Goal: Information Seeking & Learning: Learn about a topic

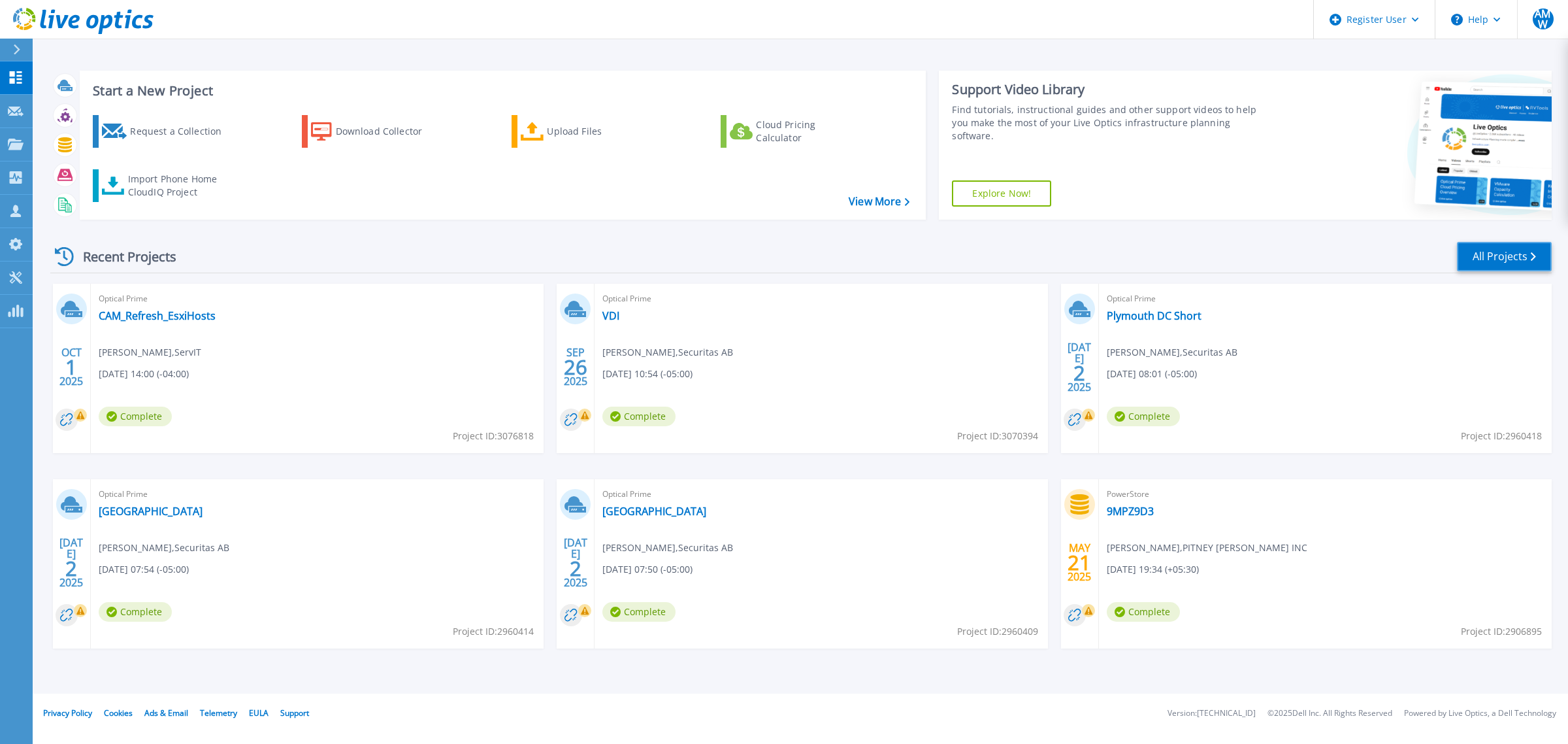
click at [1242, 253] on link "All Projects" at bounding box center [1504, 256] width 95 height 29
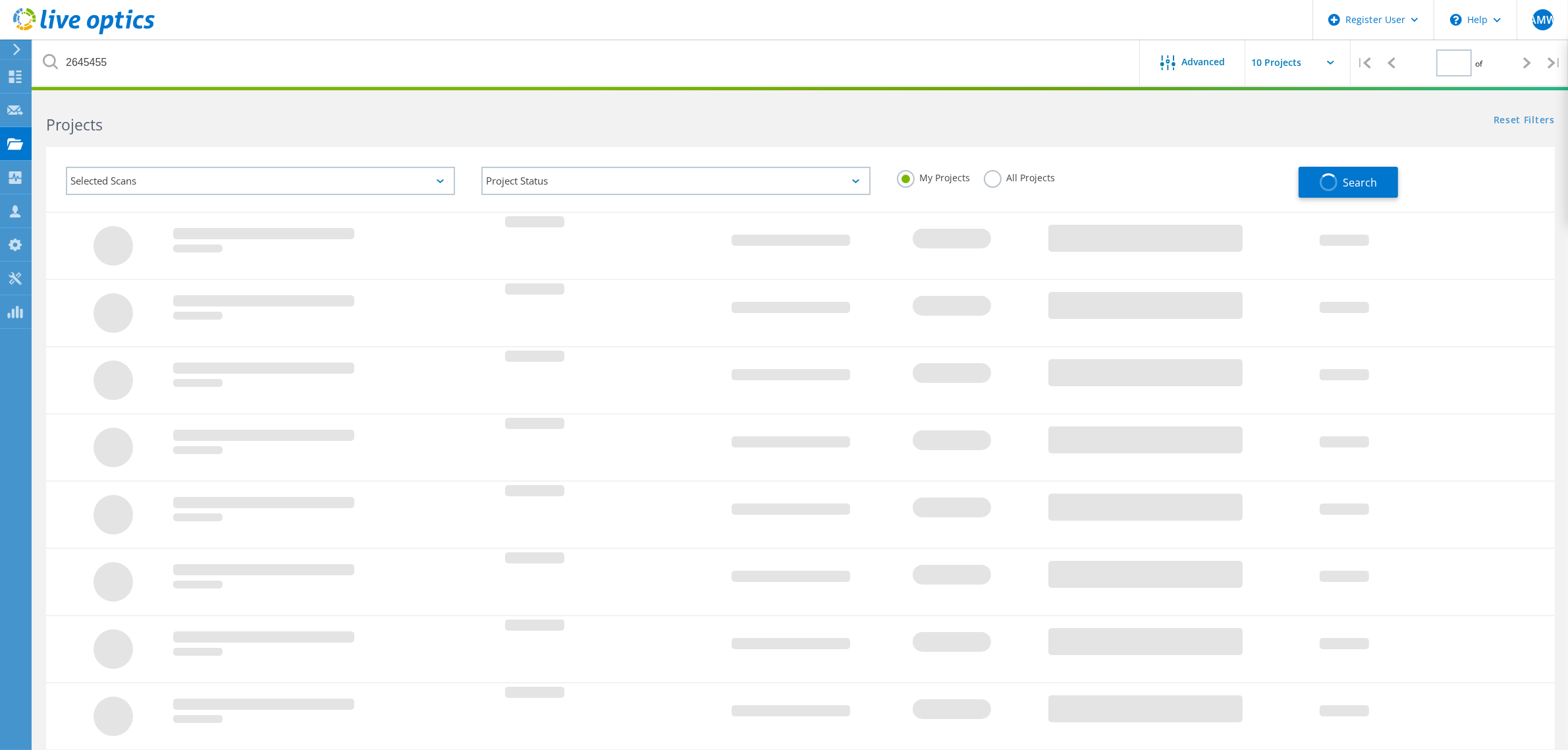
type input "1"
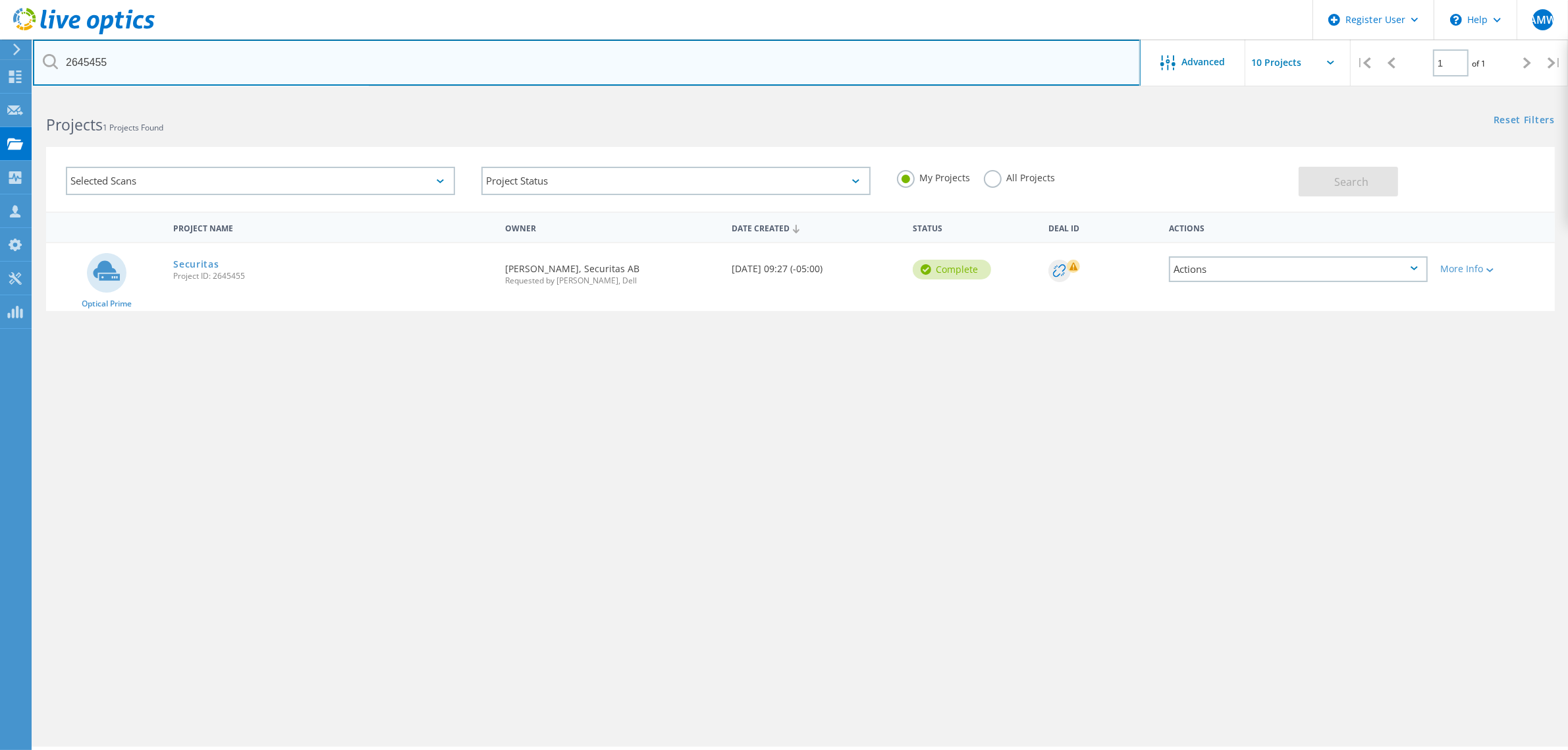
click at [939, 61] on input "2645455" at bounding box center [586, 62] width 1107 height 46
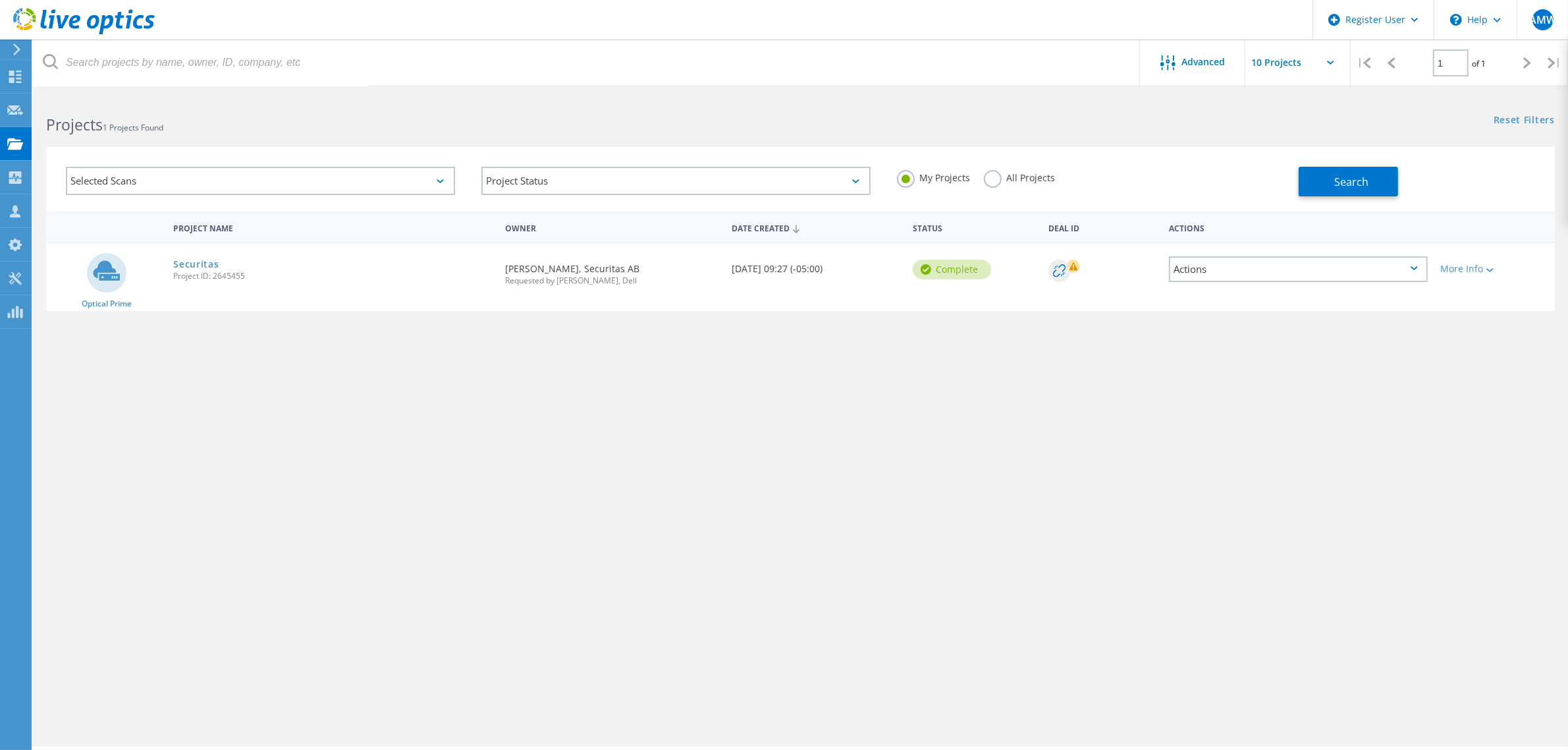
click at [887, 100] on div "Reset Filters Show Filters" at bounding box center [1184, 107] width 767 height 24
click at [20, 147] on use at bounding box center [15, 143] width 16 height 11
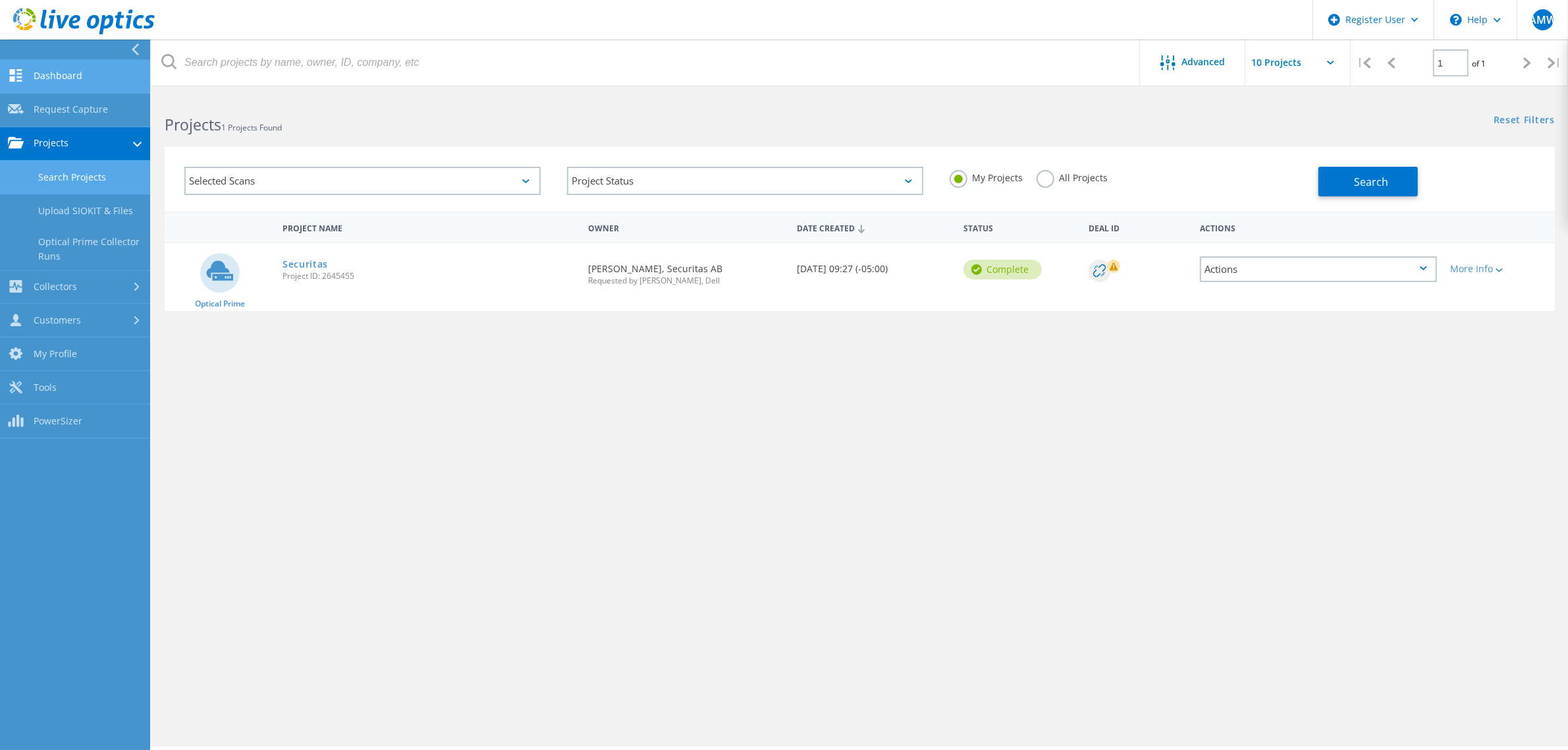
click at [54, 84] on link "Dashboard" at bounding box center [74, 76] width 150 height 34
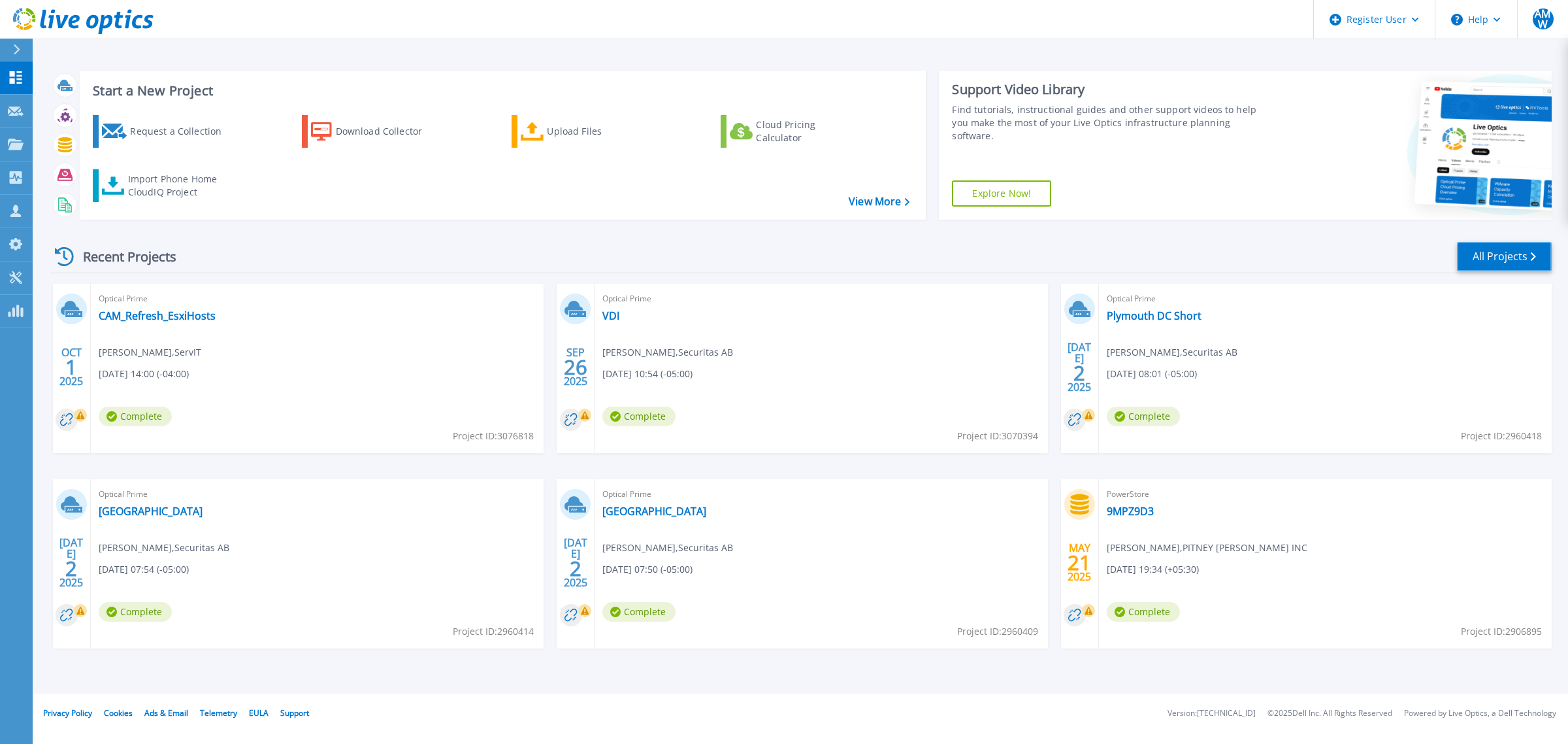
click at [1487, 249] on link "All Projects" at bounding box center [1504, 256] width 95 height 29
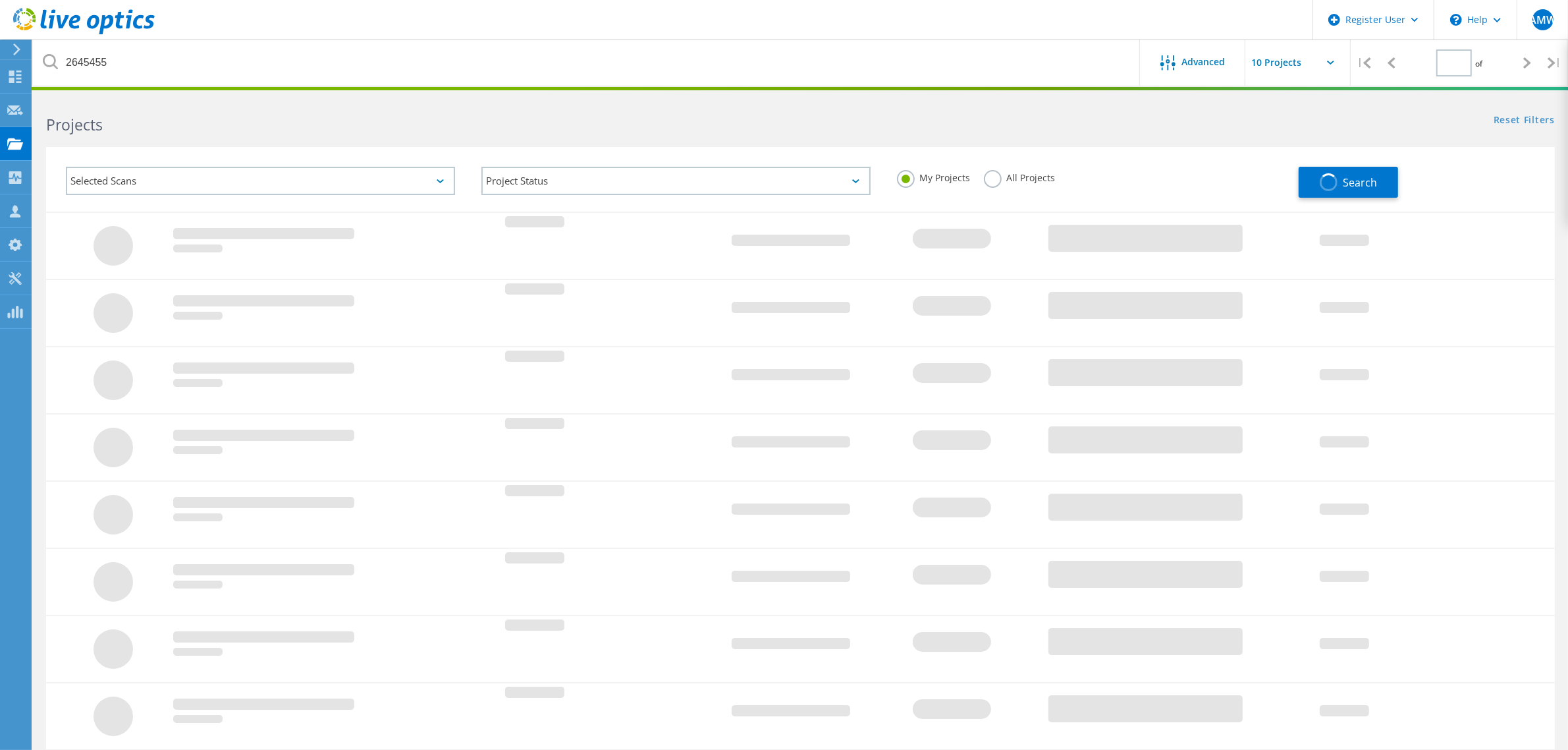
type input "1"
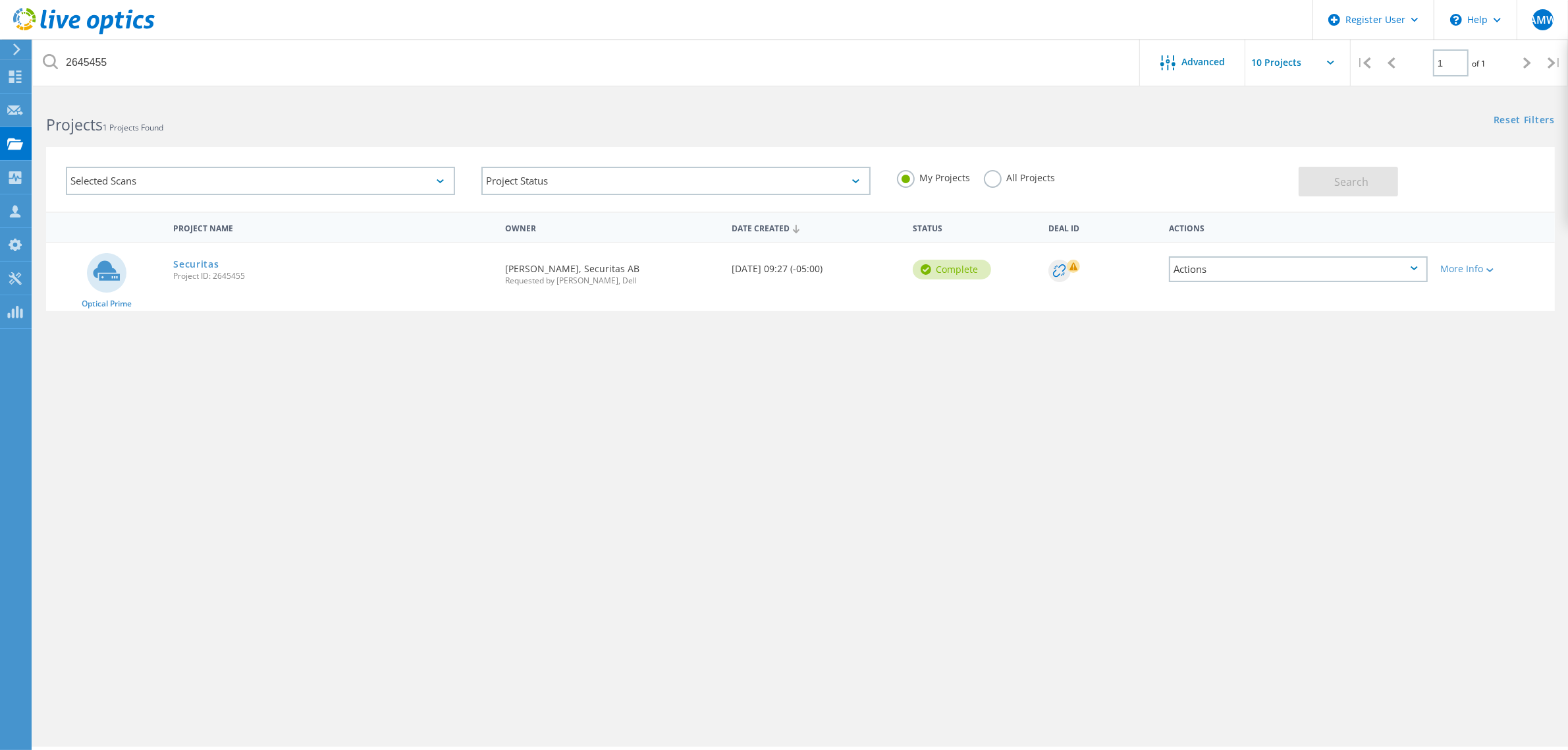
click at [1041, 175] on label "All Projects" at bounding box center [1019, 176] width 72 height 12
click at [0, 0] on input "All Projects" at bounding box center [0, 0] width 0 height 0
click at [934, 169] on div "My Projects All Projects" at bounding box center [1092, 178] width 416 height 48
click at [899, 172] on label "My Projects" at bounding box center [933, 176] width 74 height 12
click at [0, 0] on input "My Projects" at bounding box center [0, 0] width 0 height 0
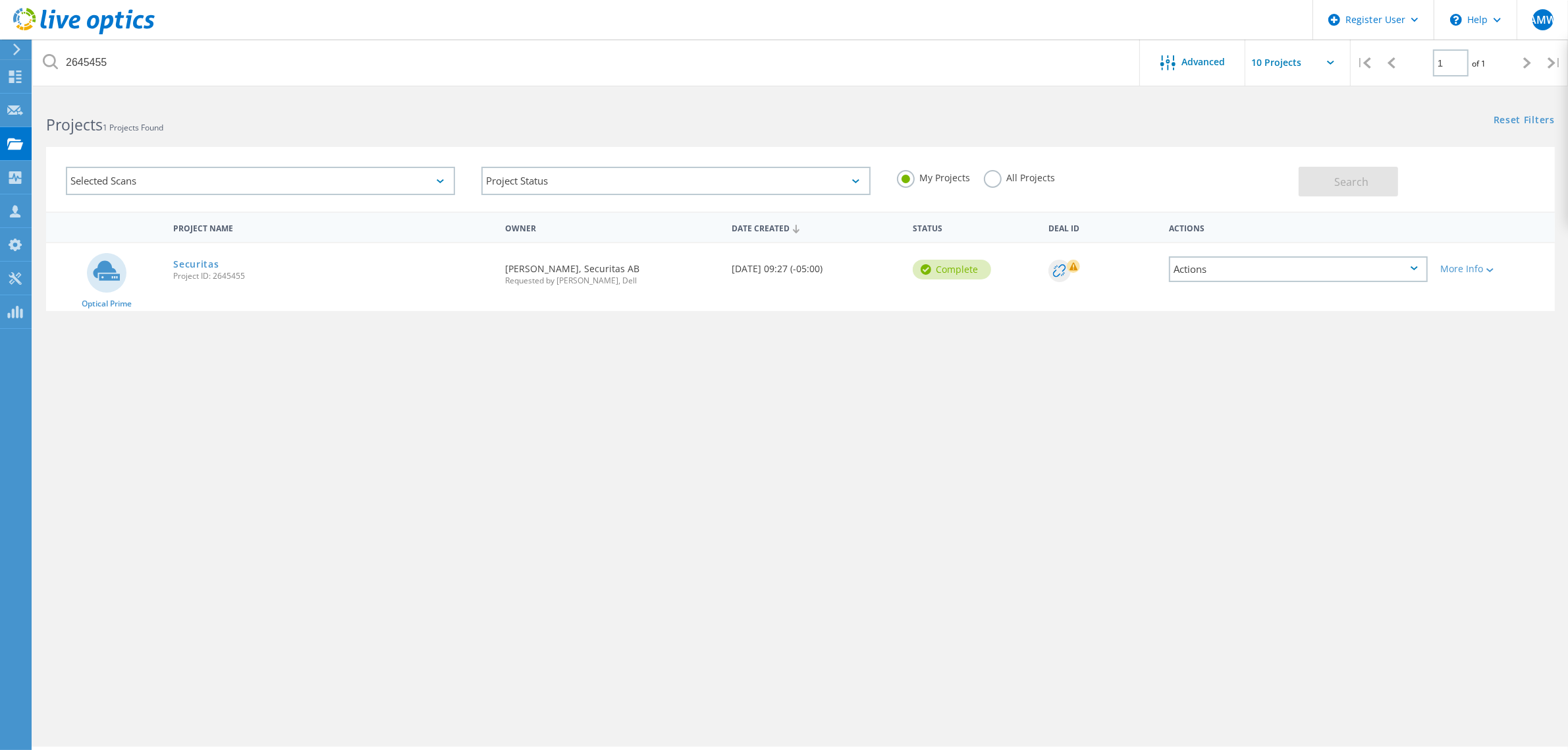
click at [1253, 24] on header "Register User \n Help Explore Helpful Articles Contact Support AMW Dell User [P…" at bounding box center [784, 20] width 1568 height 40
click at [1116, 9] on header "Register User \n Help Explore Helpful Articles Contact Support AMW Dell User [P…" at bounding box center [784, 20] width 1568 height 40
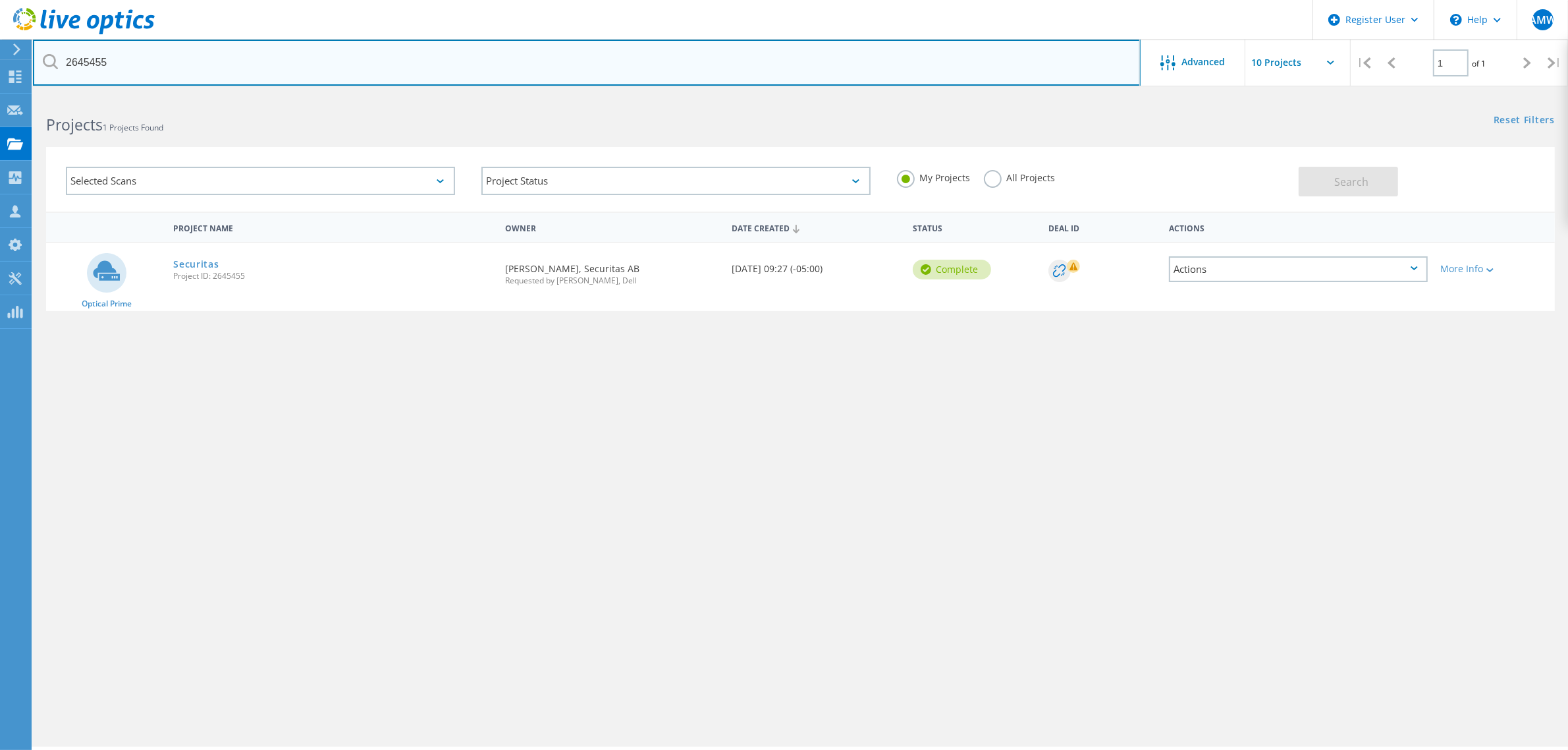
click at [991, 46] on input "2645455" at bounding box center [586, 62] width 1107 height 46
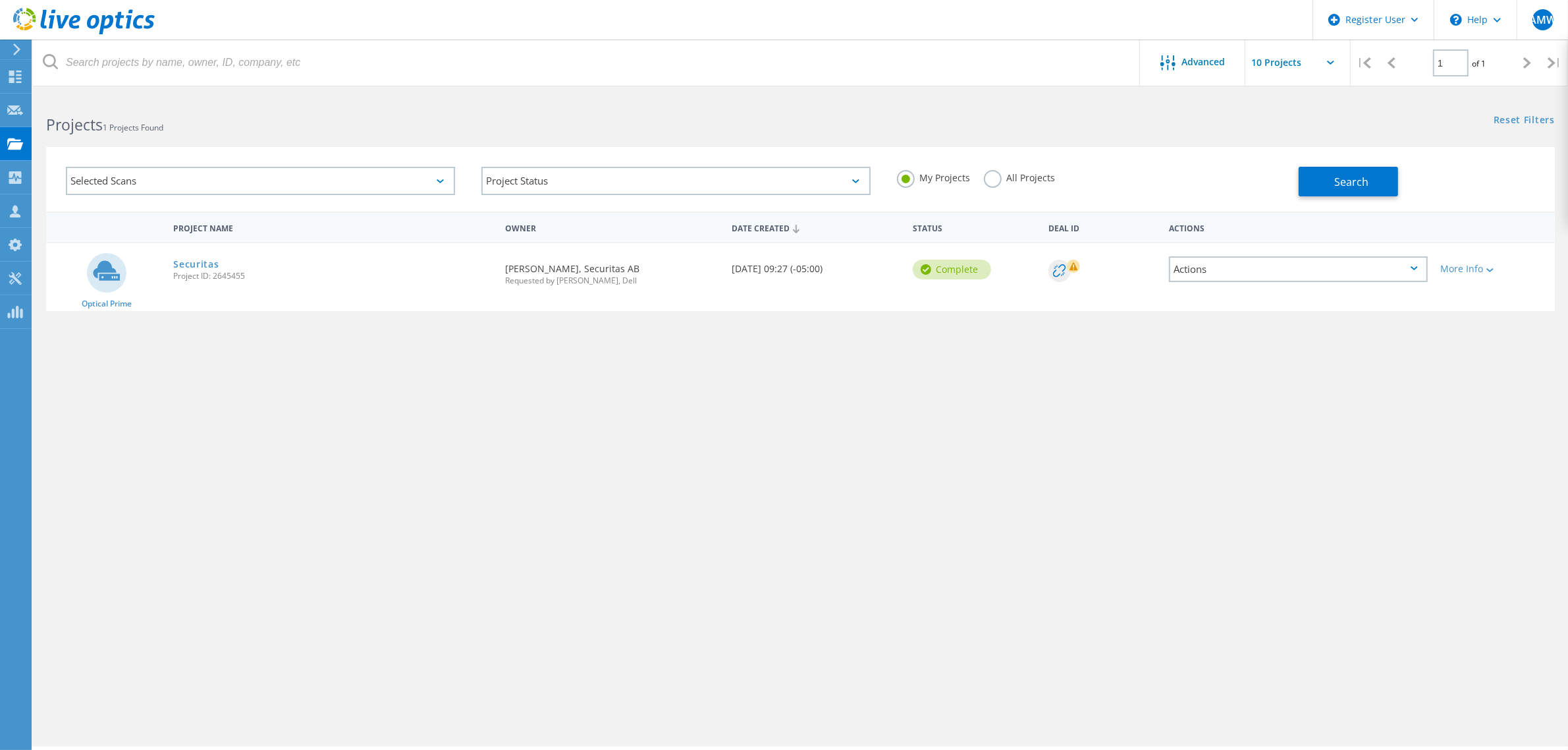
click at [1317, 197] on div "Selected Scans Project Status In Progress Complete Published Anonymous Archived…" at bounding box center [800, 179] width 1508 height 65
click at [1335, 189] on button "Search" at bounding box center [1348, 181] width 100 height 29
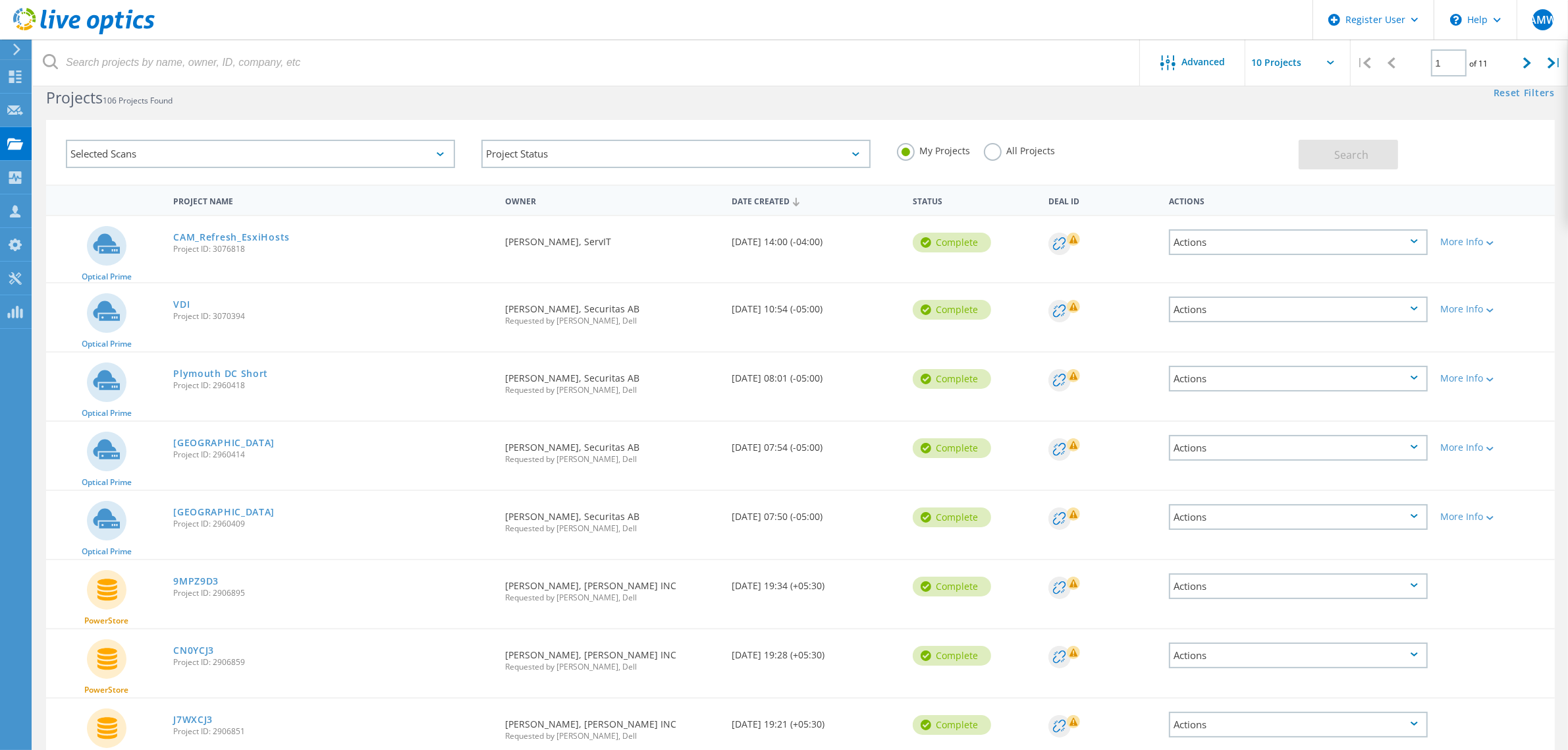
scroll to position [16, 0]
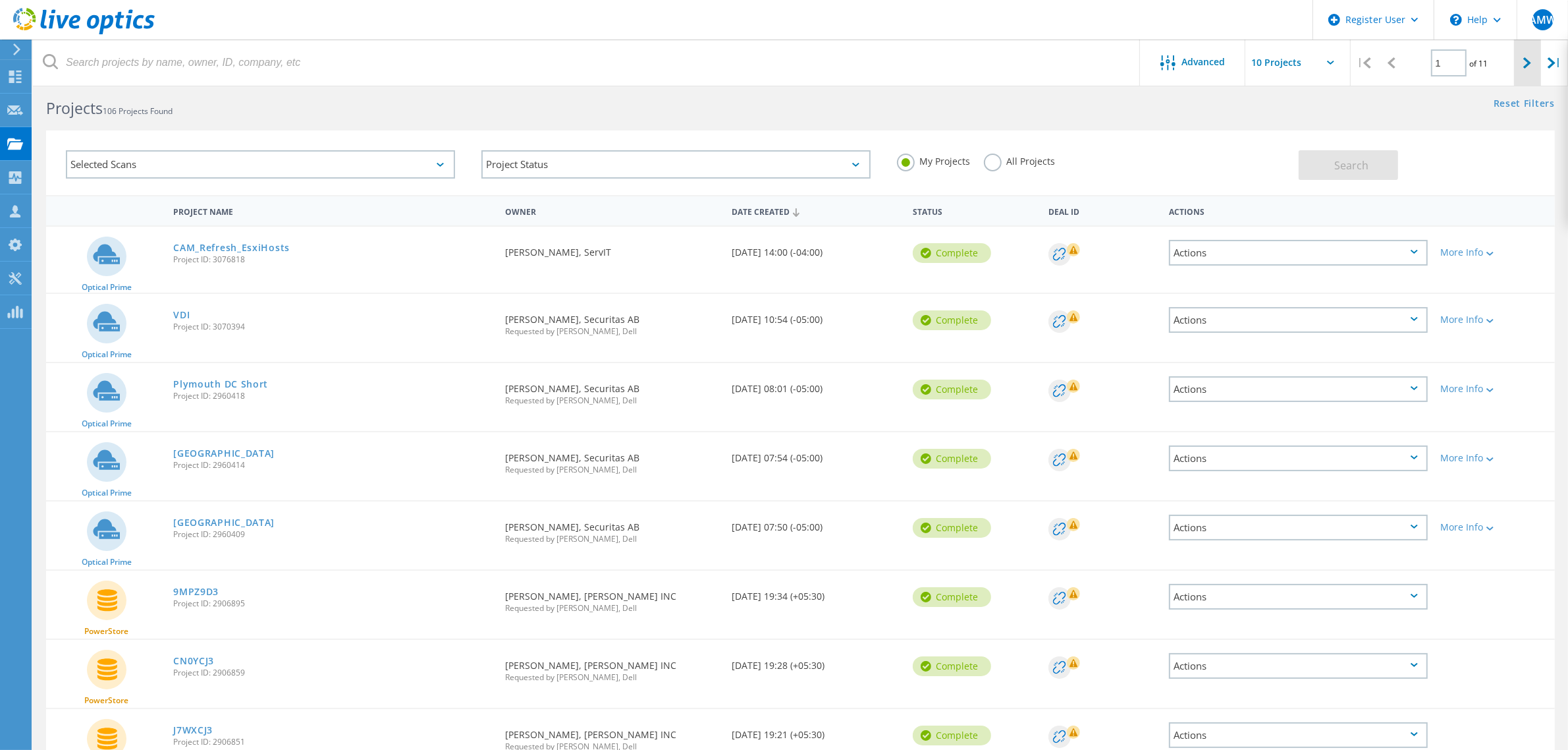
click at [1526, 65] on icon at bounding box center [1526, 62] width 8 height 11
type input "2"
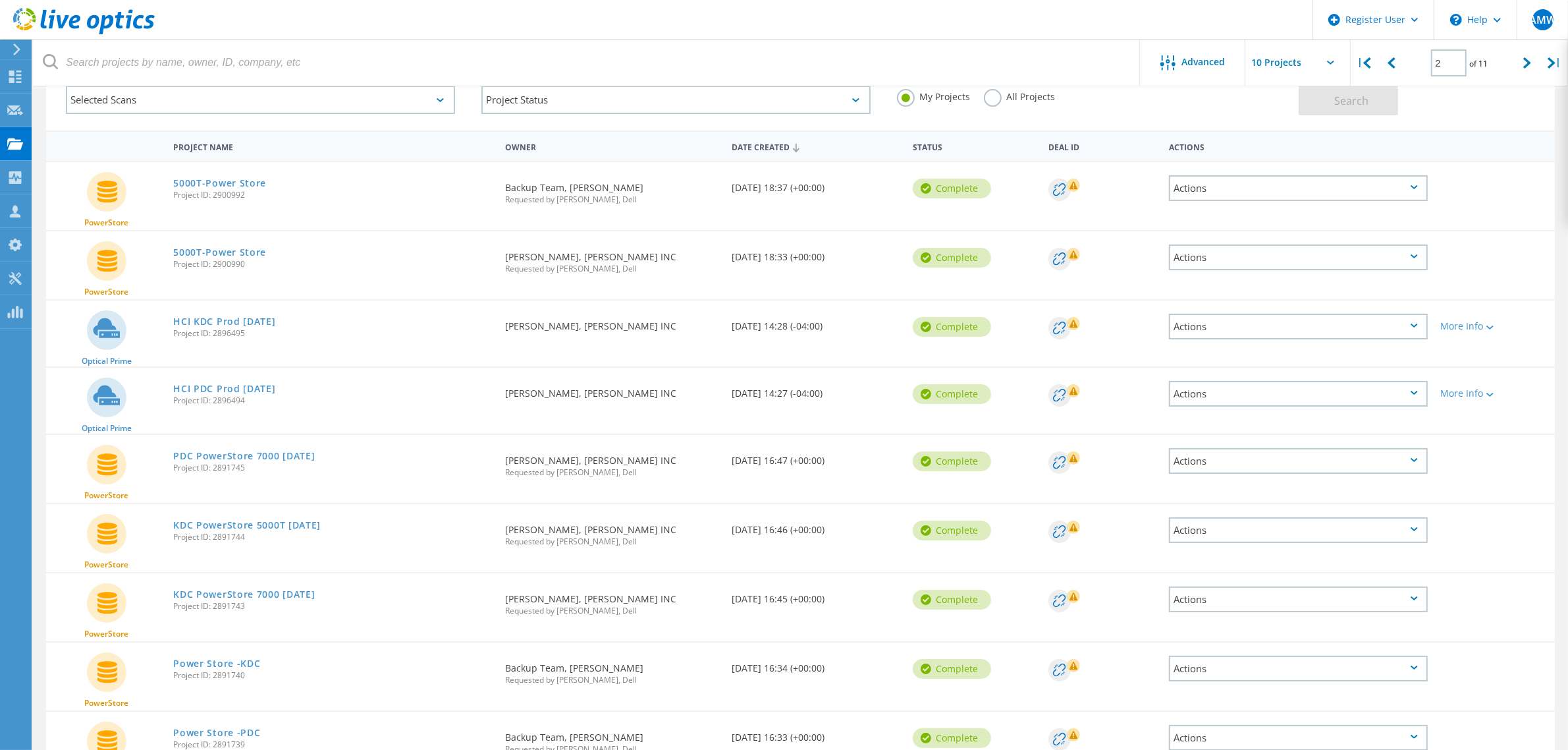
scroll to position [83, 0]
click at [263, 315] on link "HCI KDC Prod [DATE]" at bounding box center [224, 320] width 102 height 10
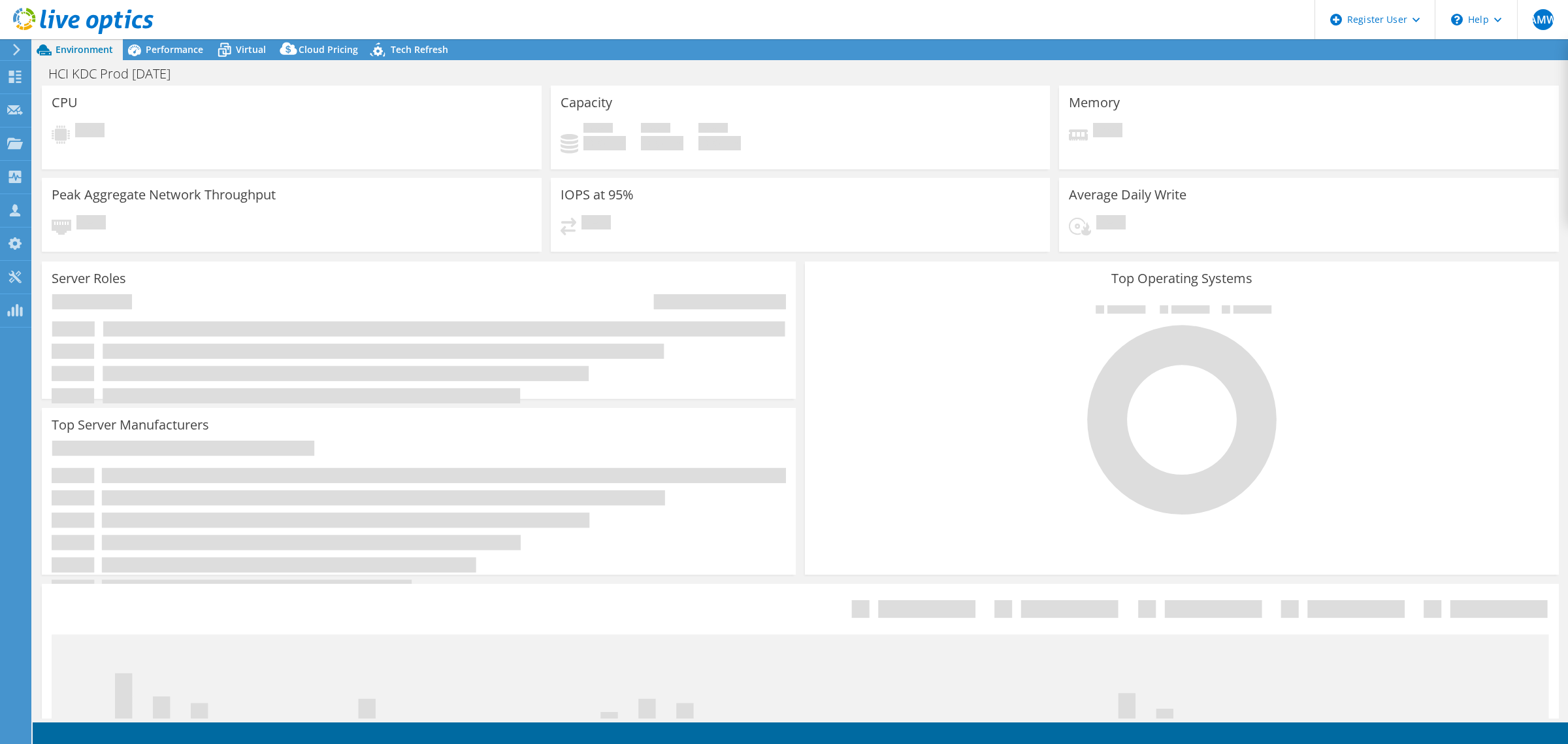
select select "USD"
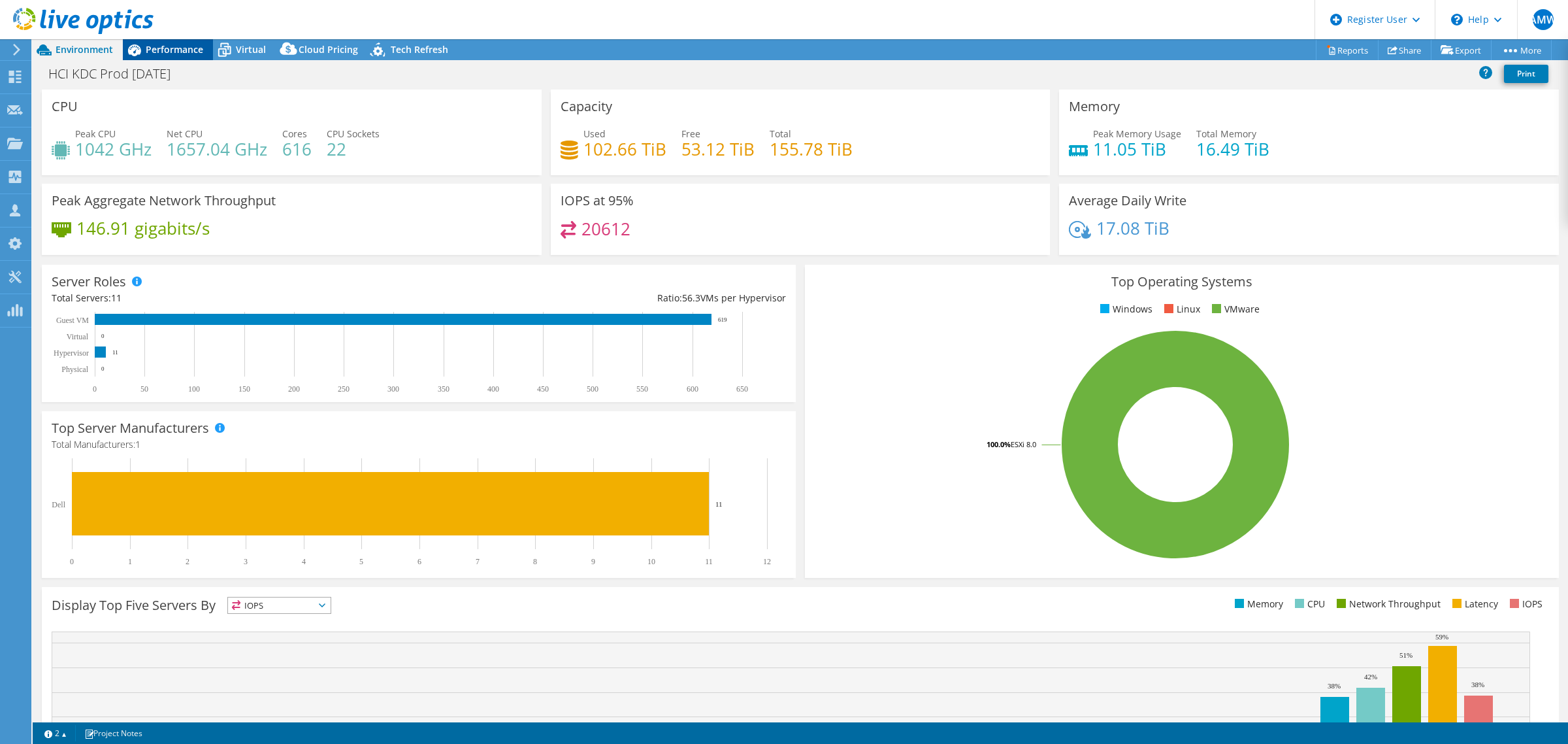
click at [156, 53] on span "Performance" at bounding box center [174, 49] width 58 height 12
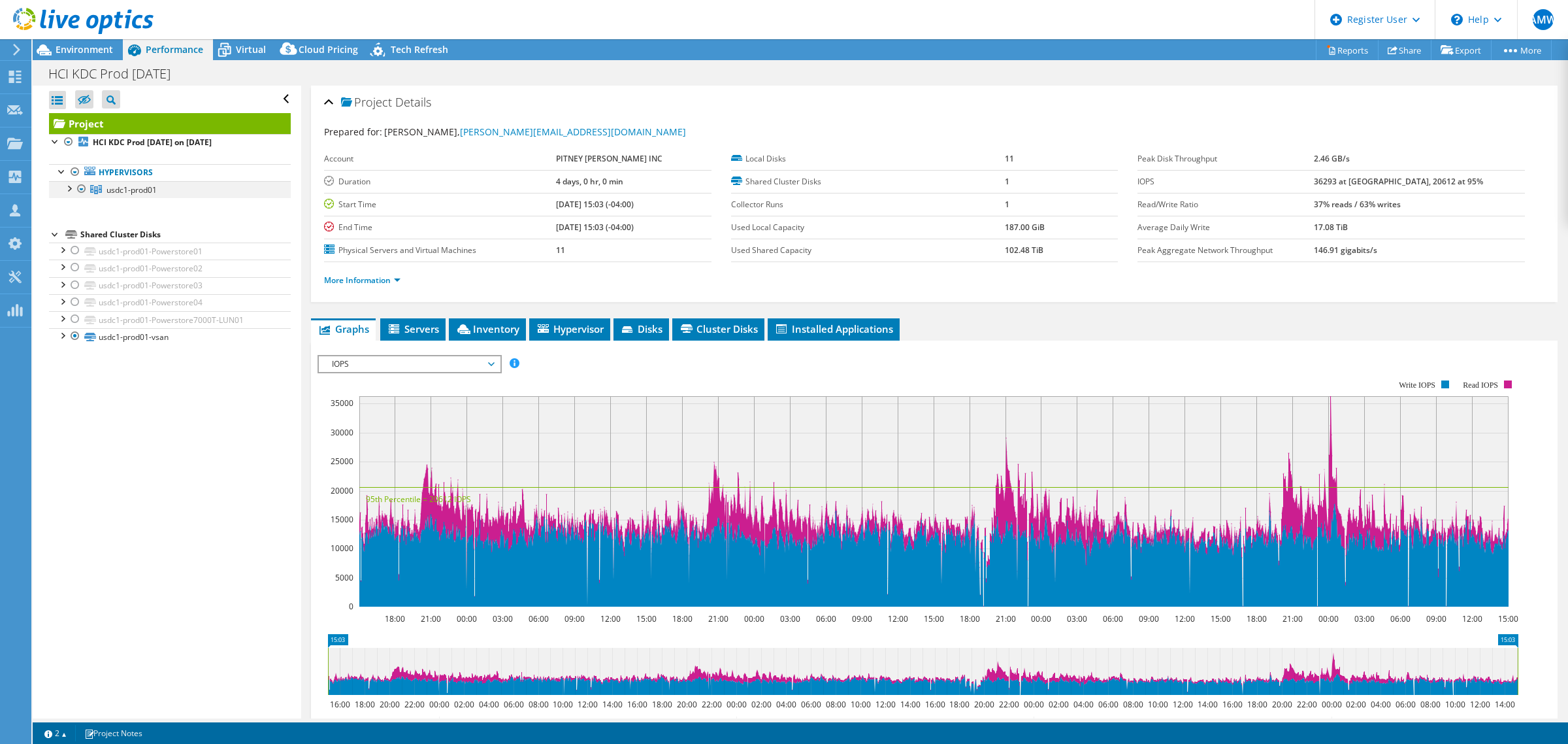
click at [64, 193] on div at bounding box center [68, 187] width 13 height 13
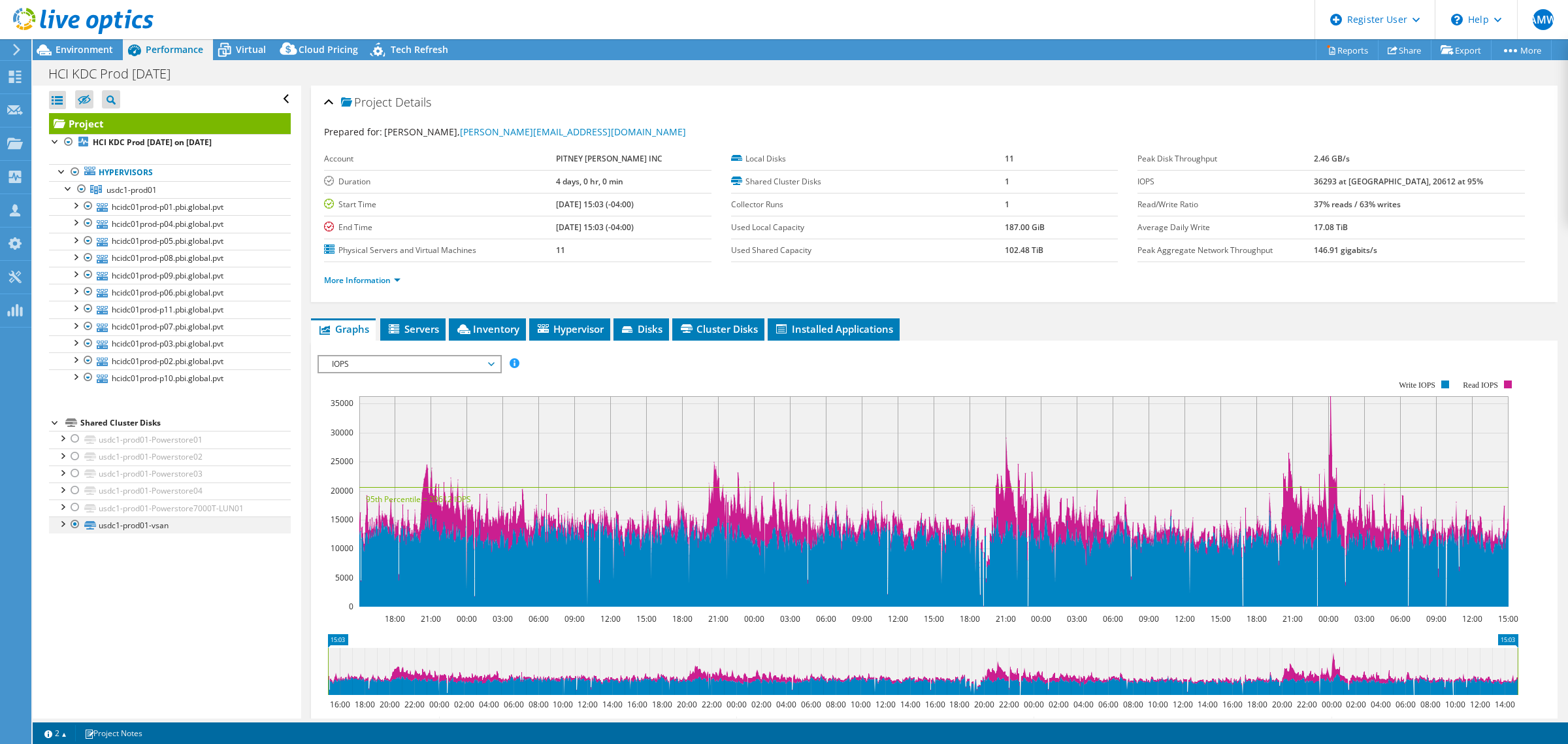
click at [63, 528] on div at bounding box center [62, 522] width 13 height 13
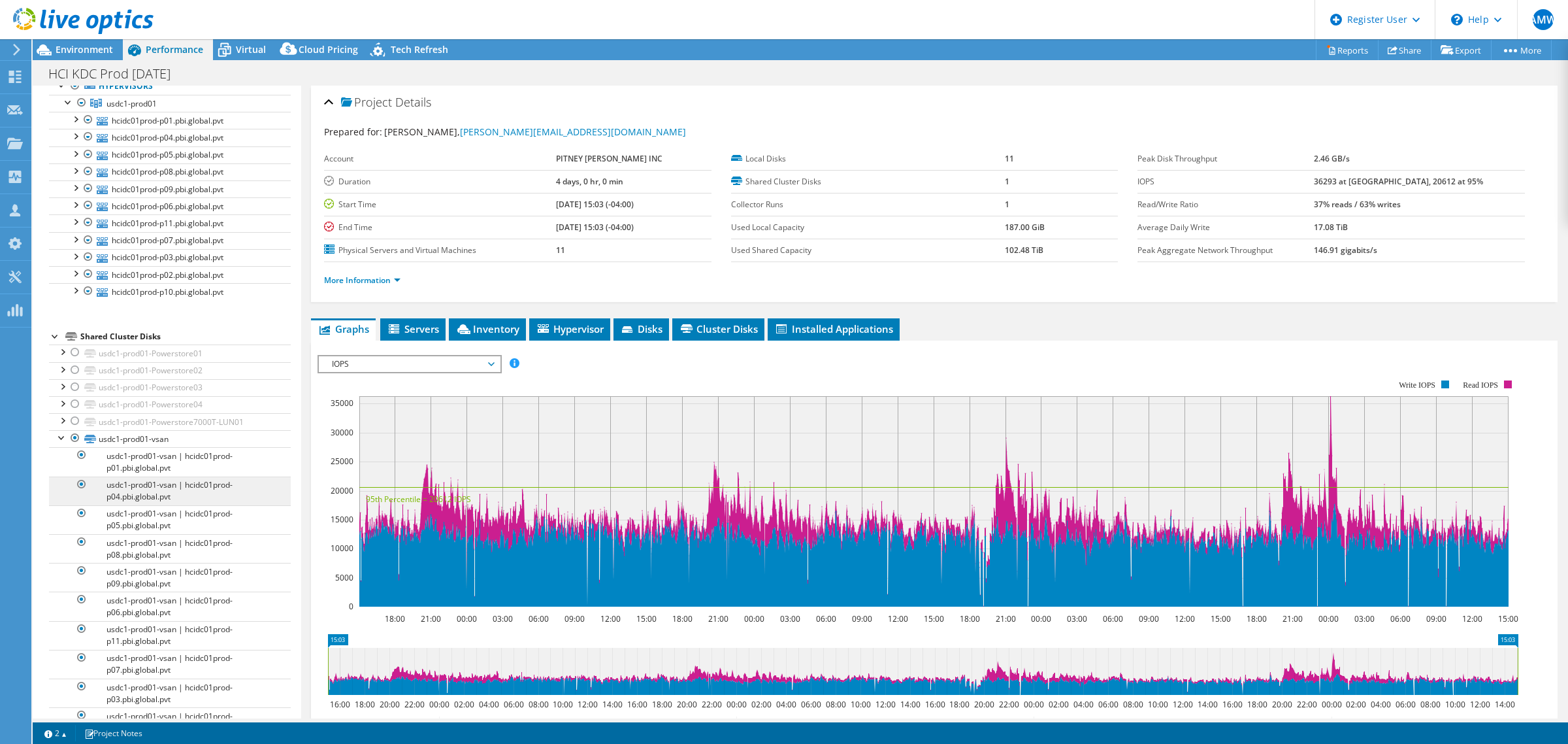
scroll to position [154, 0]
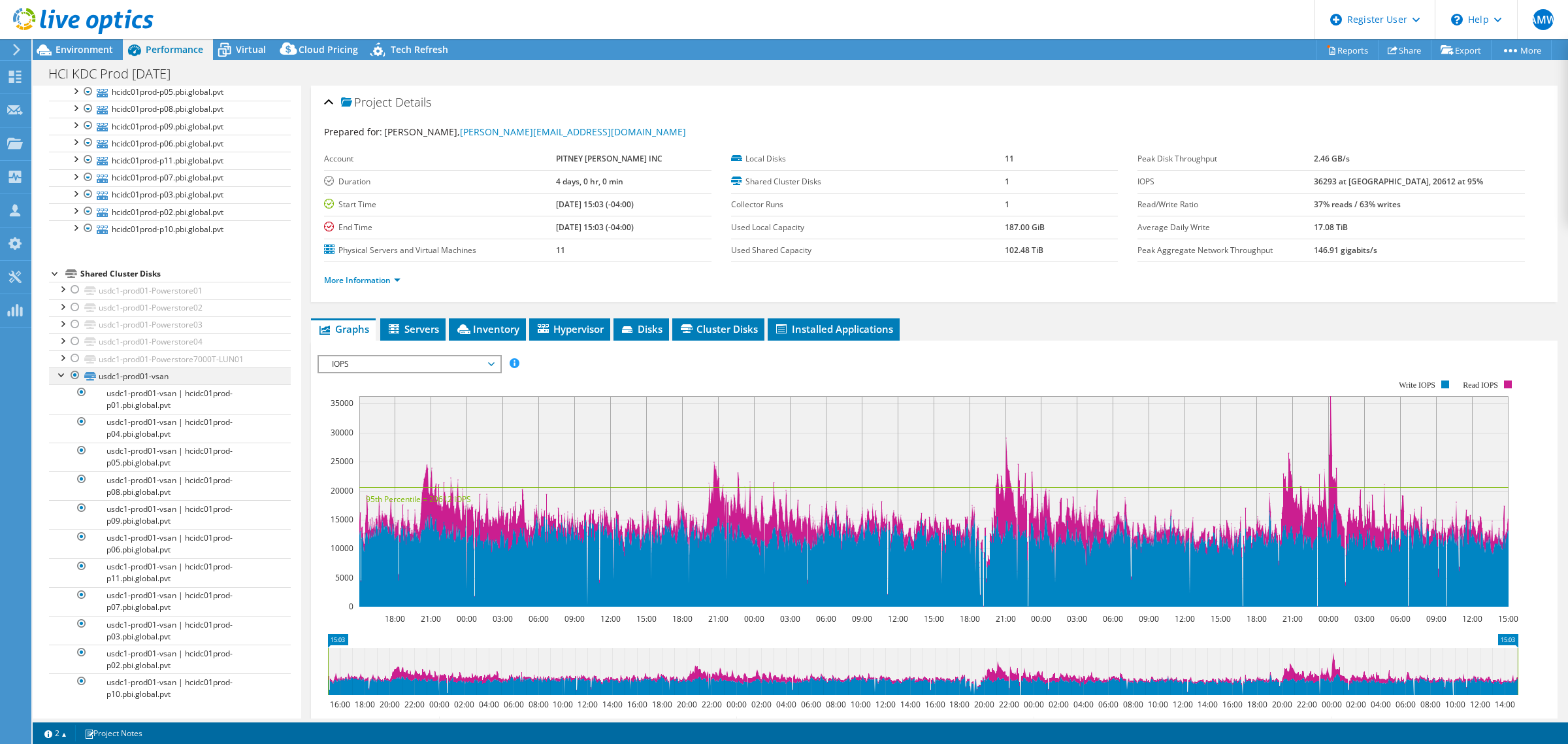
click at [63, 370] on div at bounding box center [62, 373] width 13 height 13
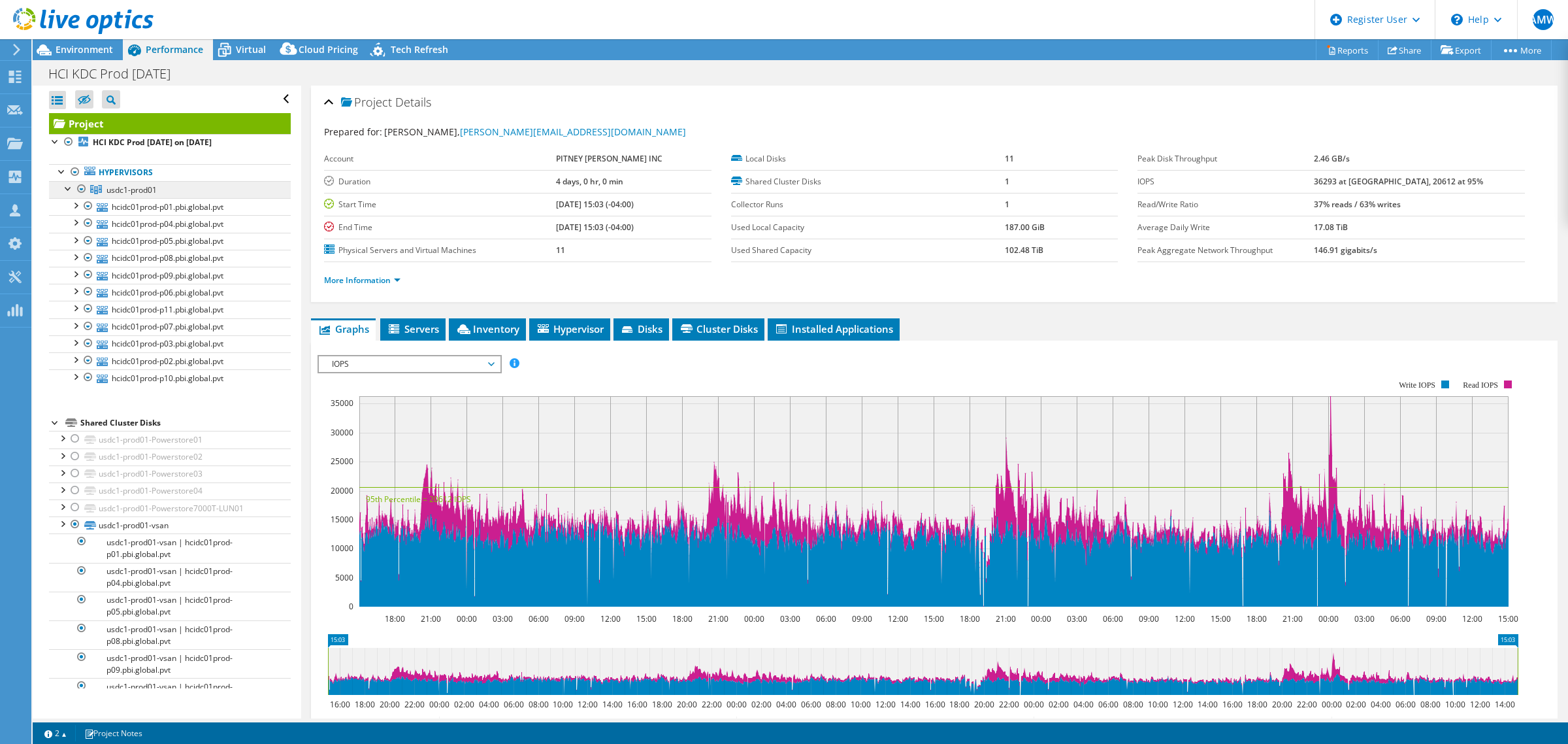
scroll to position [0, 0]
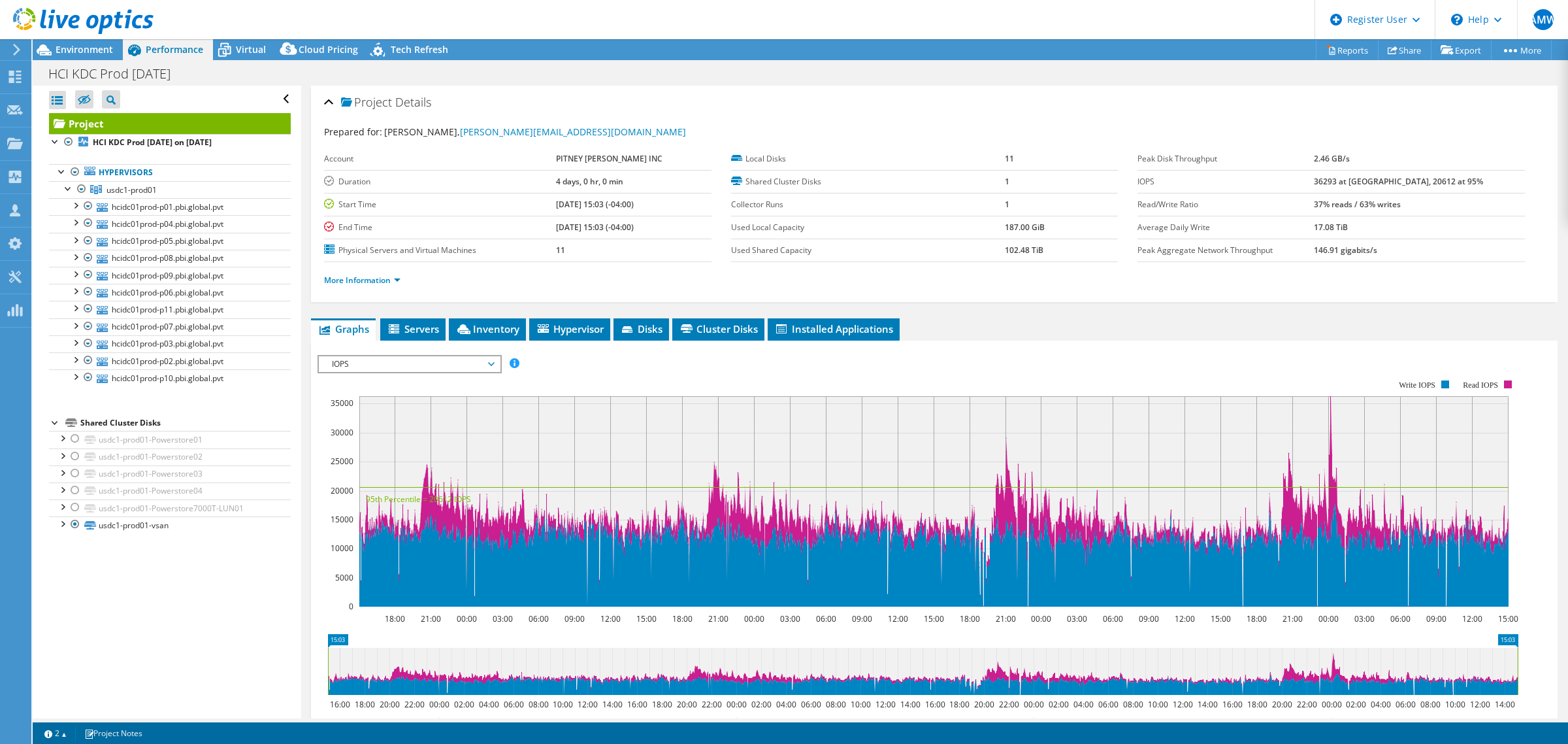
click at [96, 43] on div at bounding box center [76, 21] width 154 height 44
drag, startPoint x: 96, startPoint y: 43, endPoint x: 92, endPoint y: 49, distance: 7.2
click at [92, 49] on div "AMW Dell User Alison M Walsh Alison.Walsh@Dell.com Dell My Profile Log Out \n H…" at bounding box center [784, 372] width 1568 height 744
click at [92, 49] on span "Environment" at bounding box center [84, 49] width 58 height 12
